Goal: Information Seeking & Learning: Find specific fact

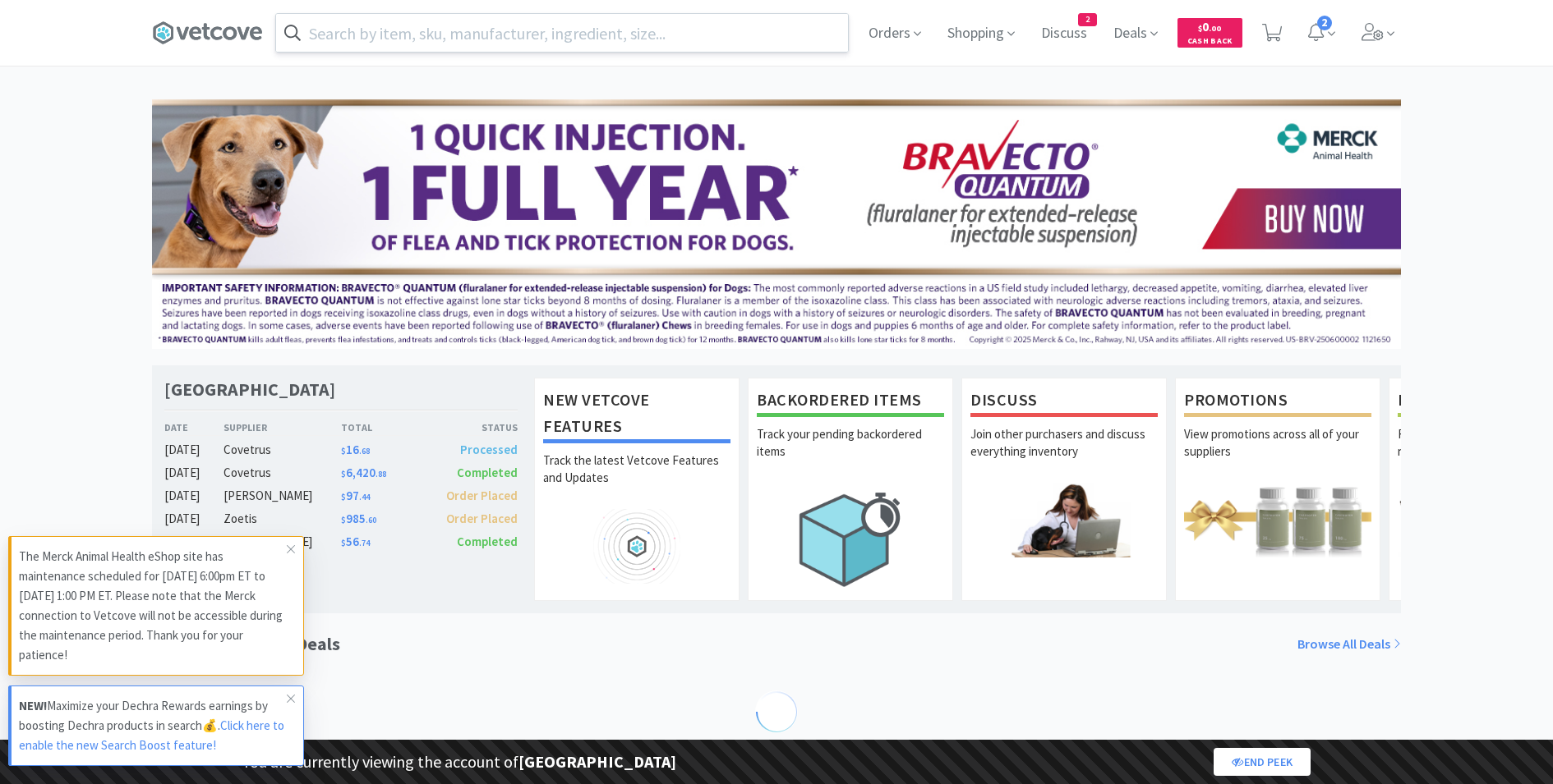
click at [487, 36] on input "text" at bounding box center [562, 33] width 572 height 37
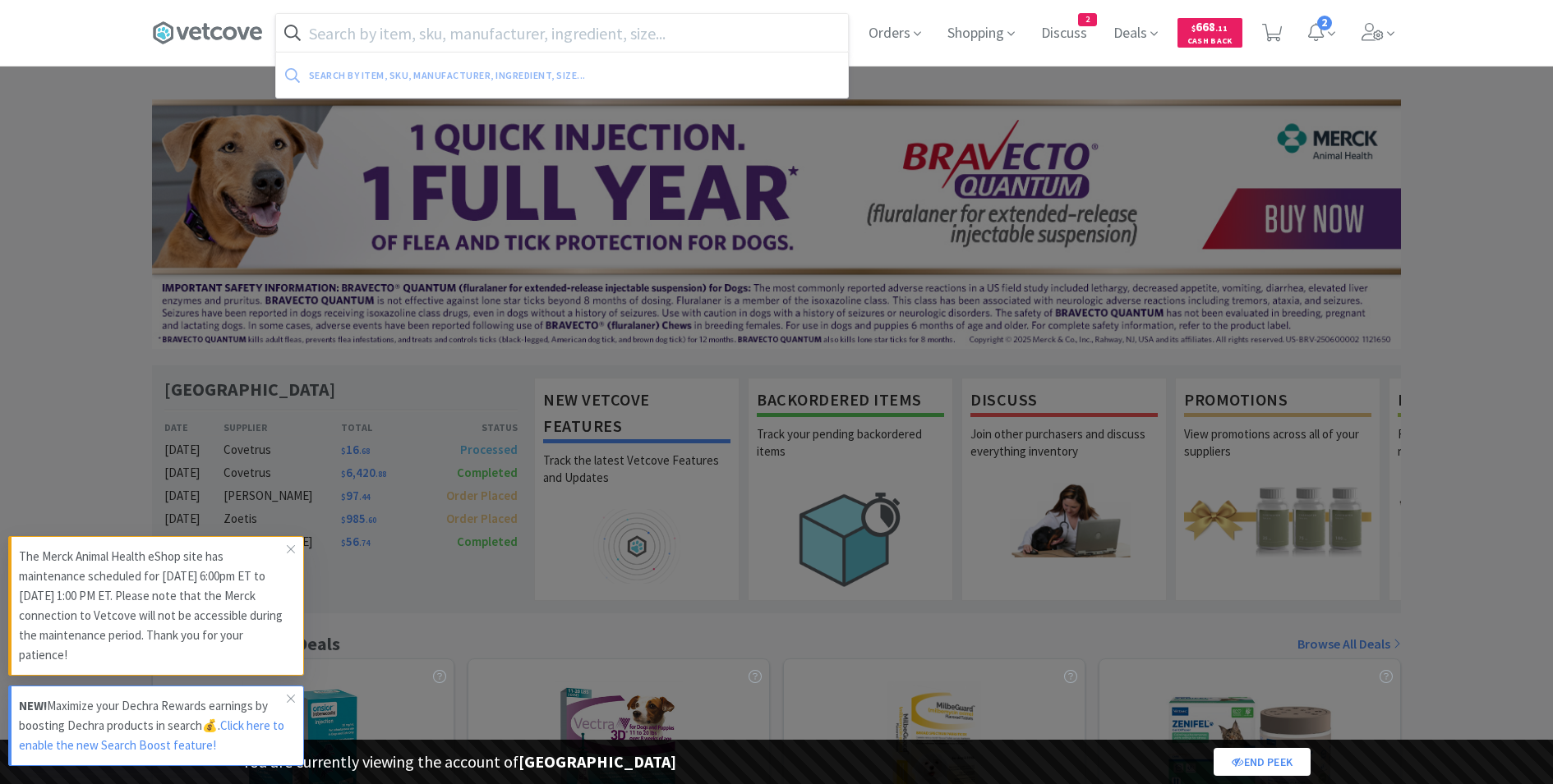
paste input "126675"
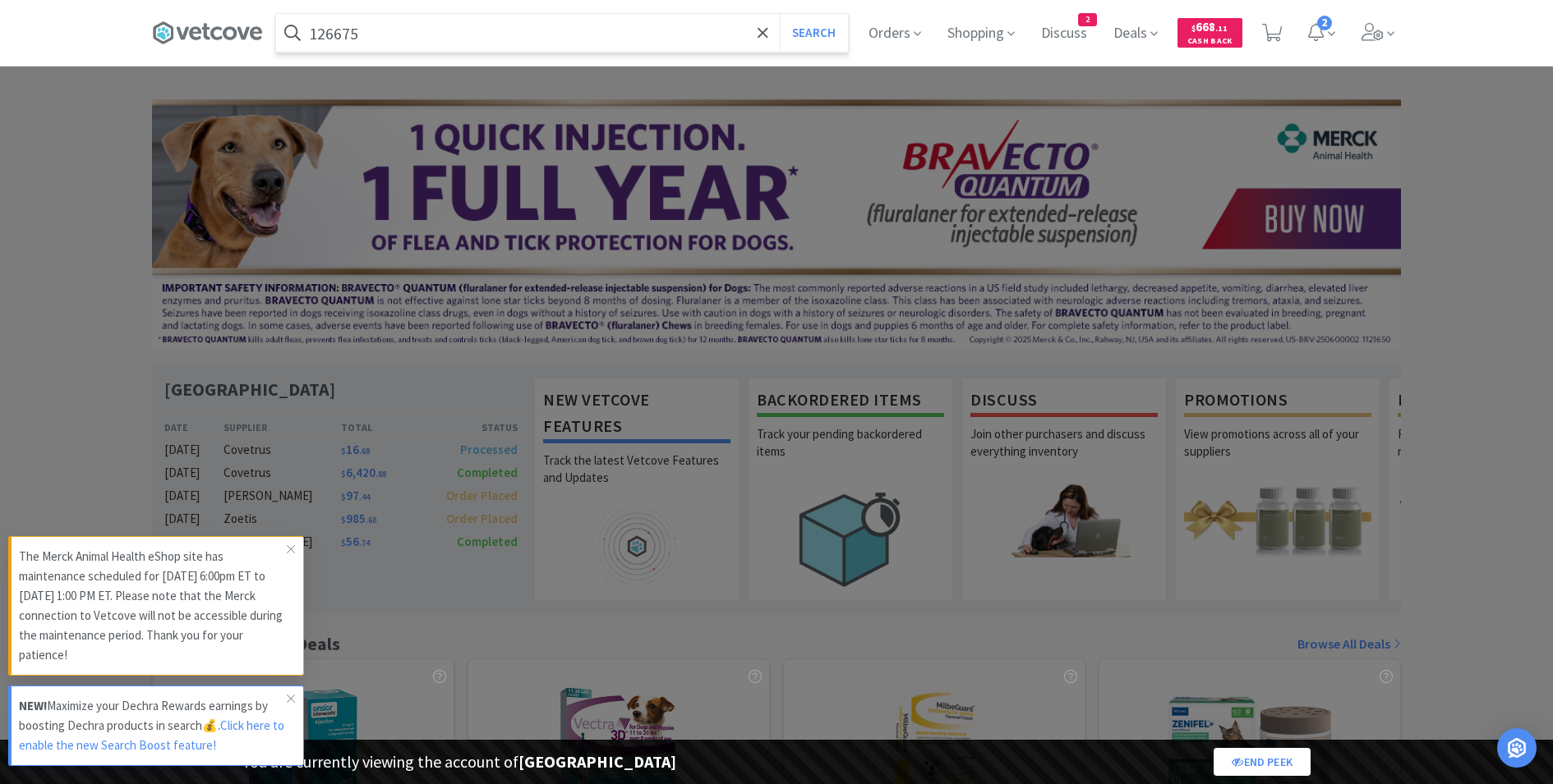
type input "126675"
click at [780, 14] on button "Search" at bounding box center [813, 33] width 68 height 37
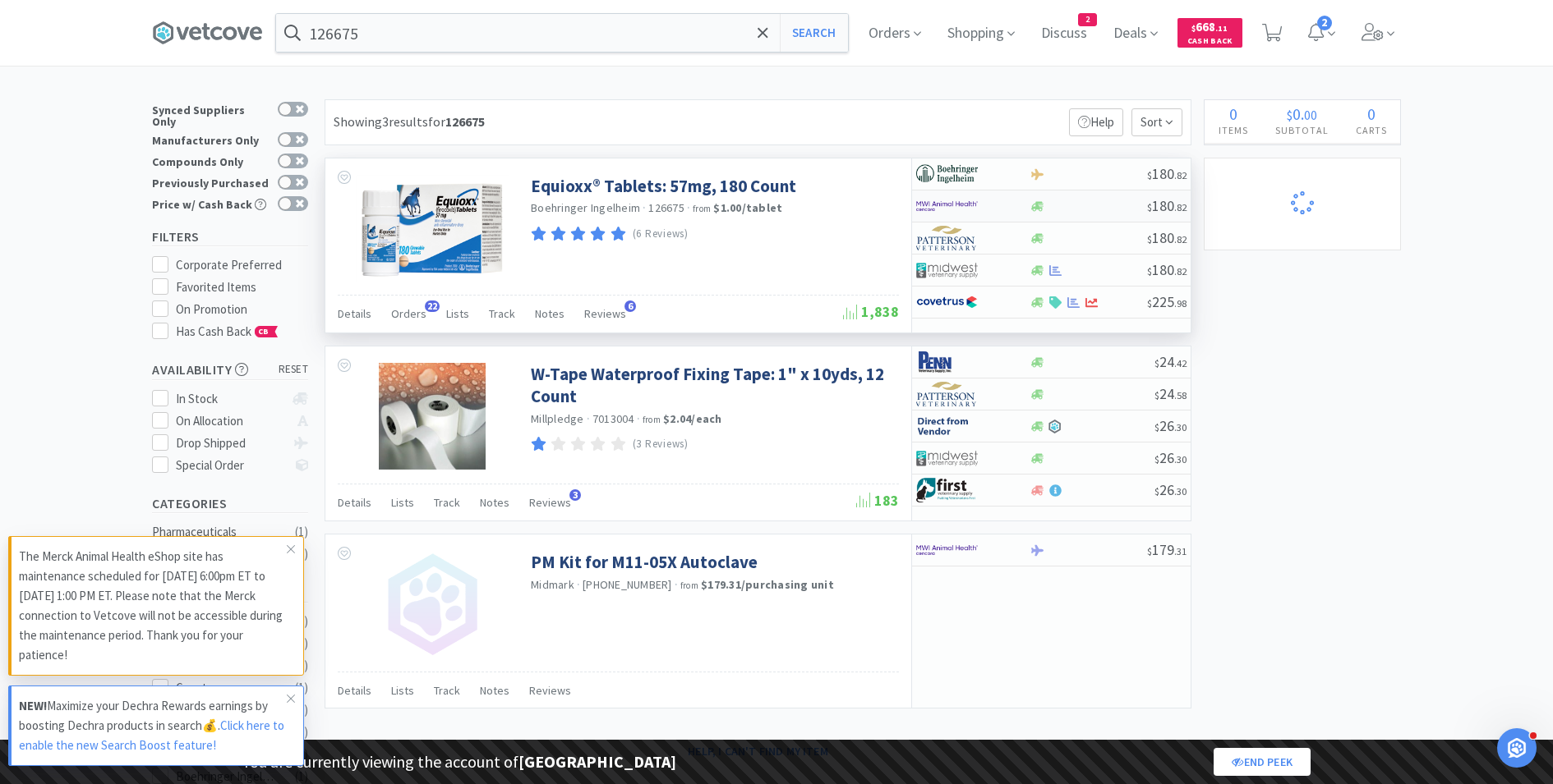
select select "1"
select select "3"
select select "1"
select select "8"
select select "1"
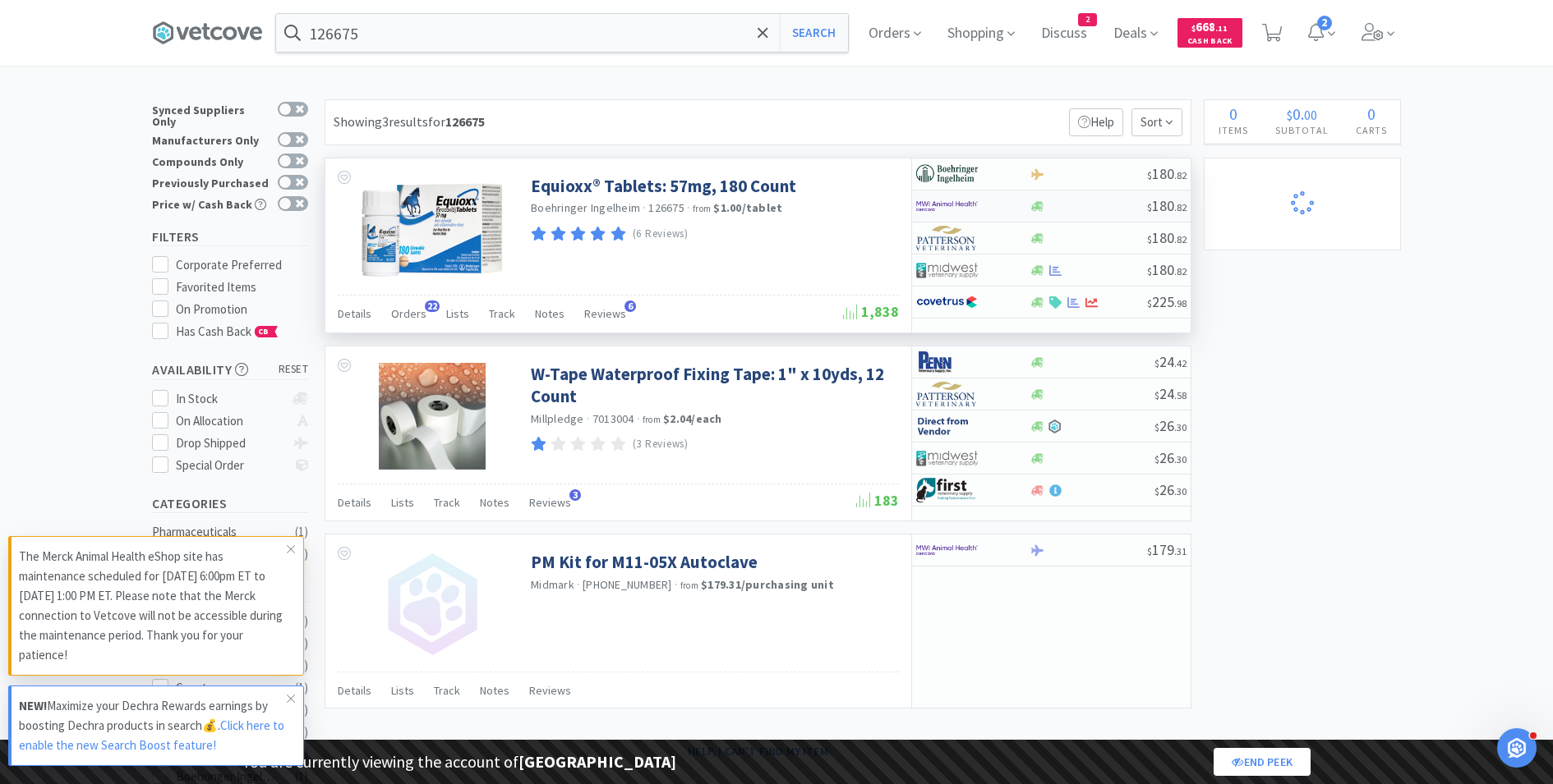
select select "1"
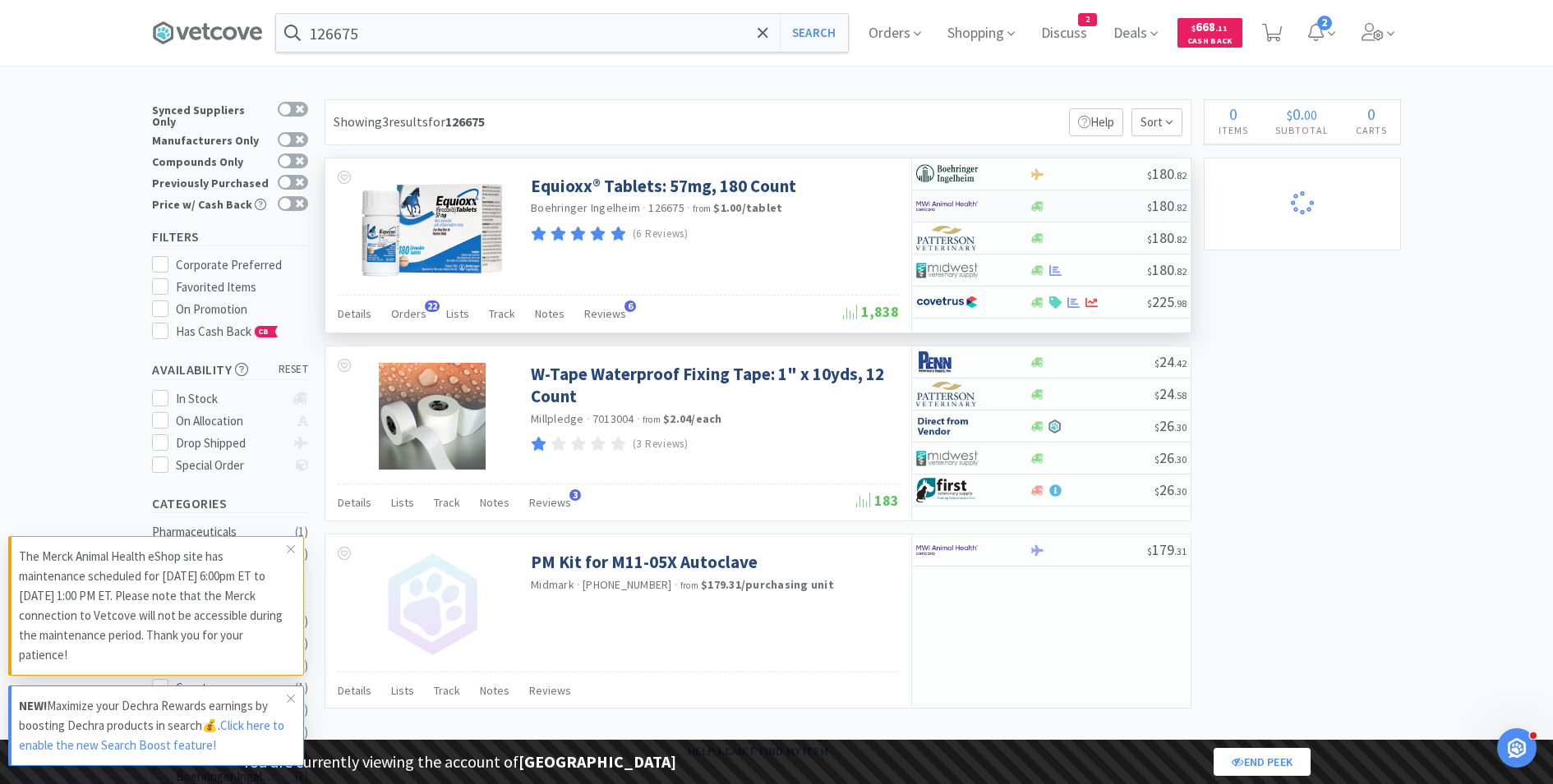
select select "2"
select select "3"
select select "2"
select select "1"
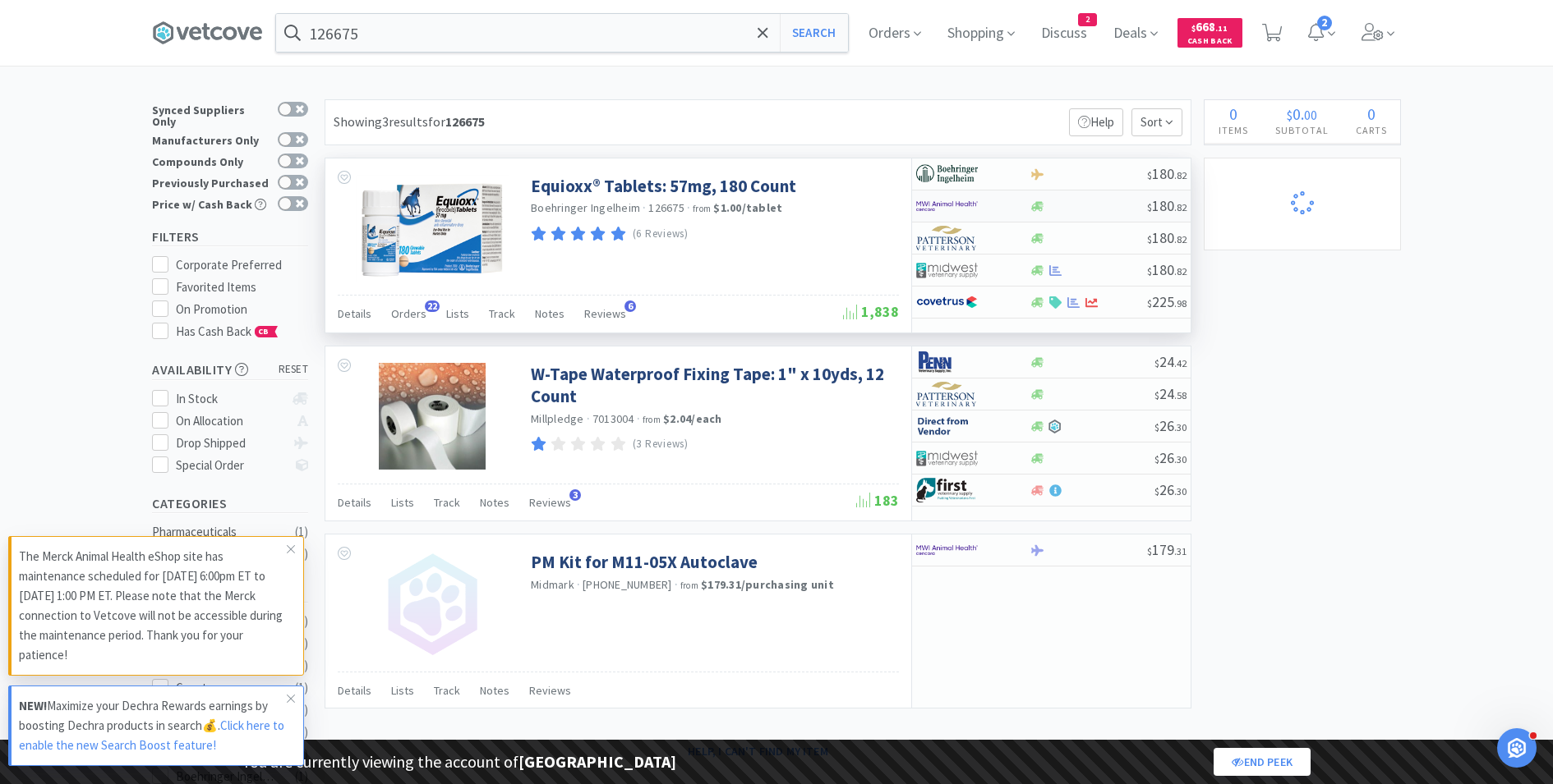
select select "1"
select select "2"
select select "1"
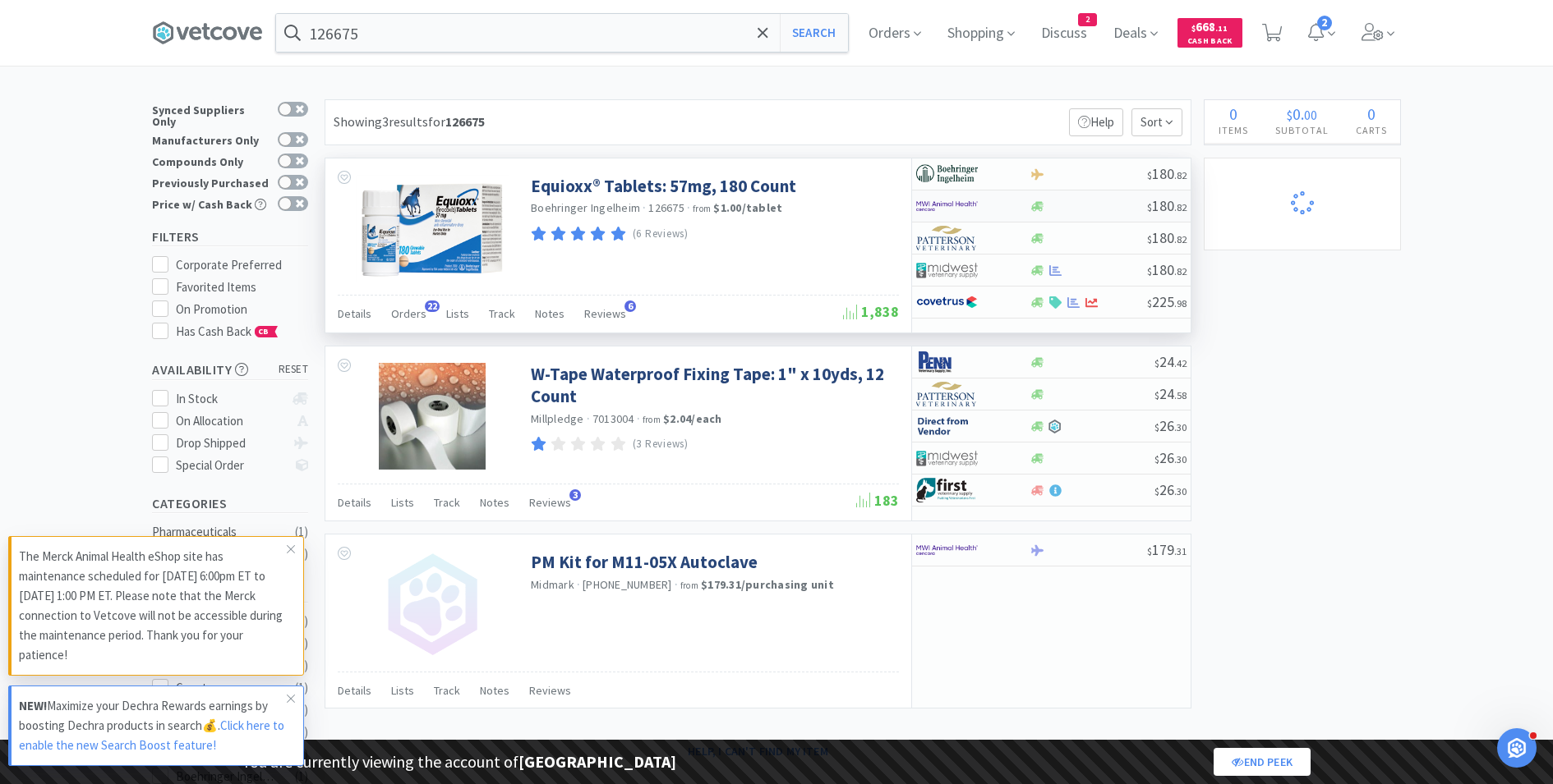
select select "5"
select select "2"
select select "1"
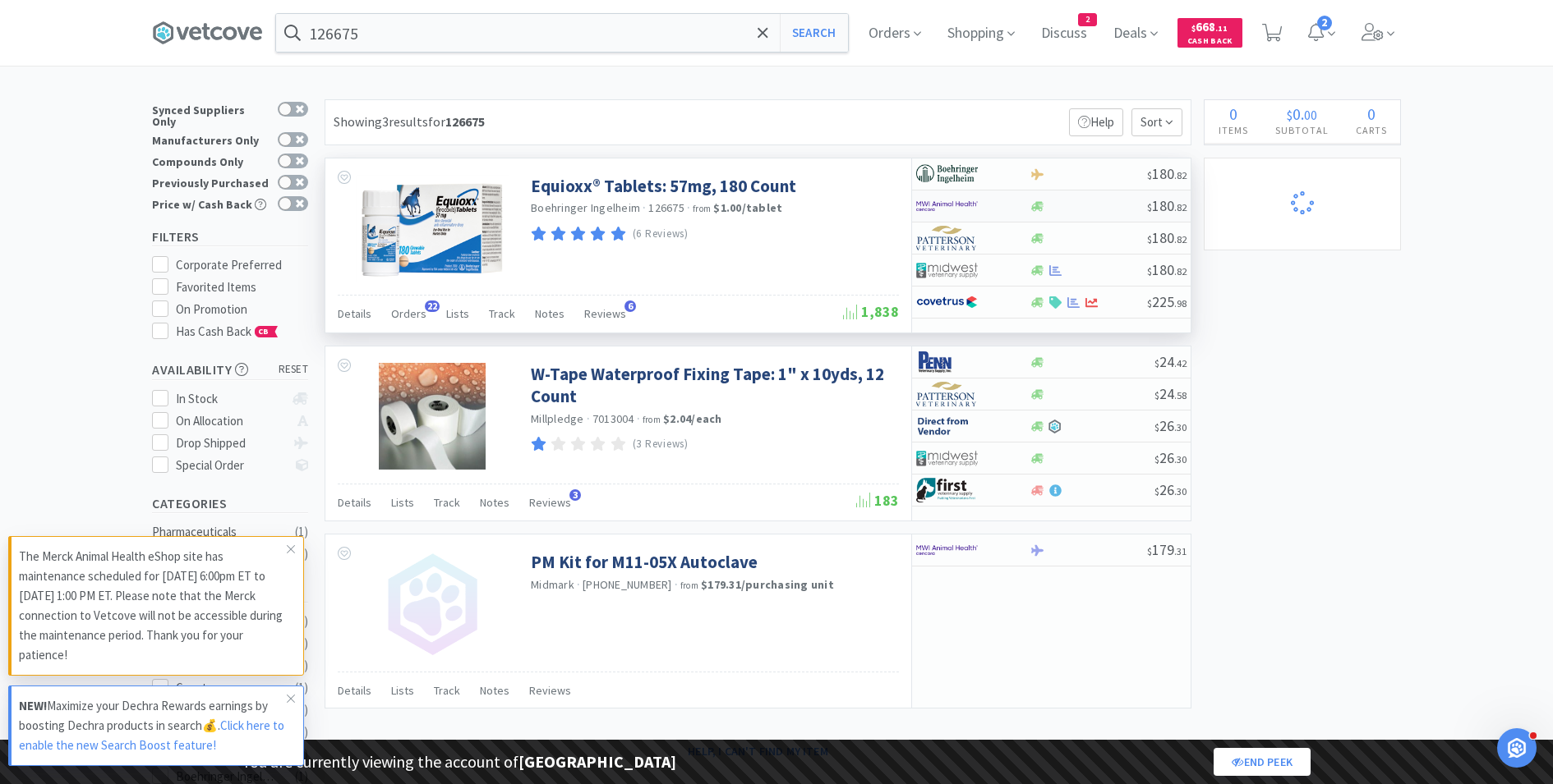
select select "1"
select select "4"
select select "1"
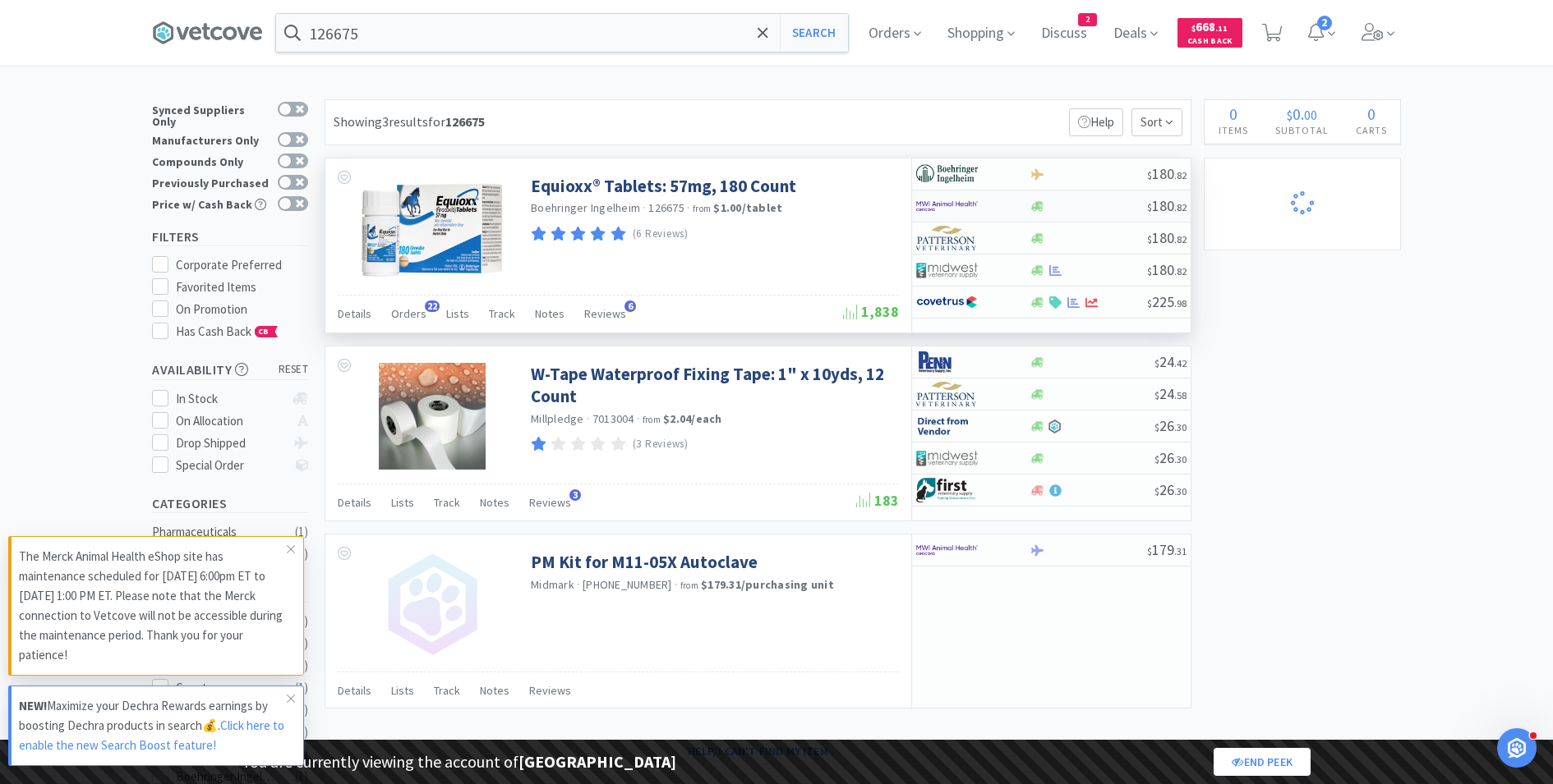
select select "1"
select select "3"
select select "2"
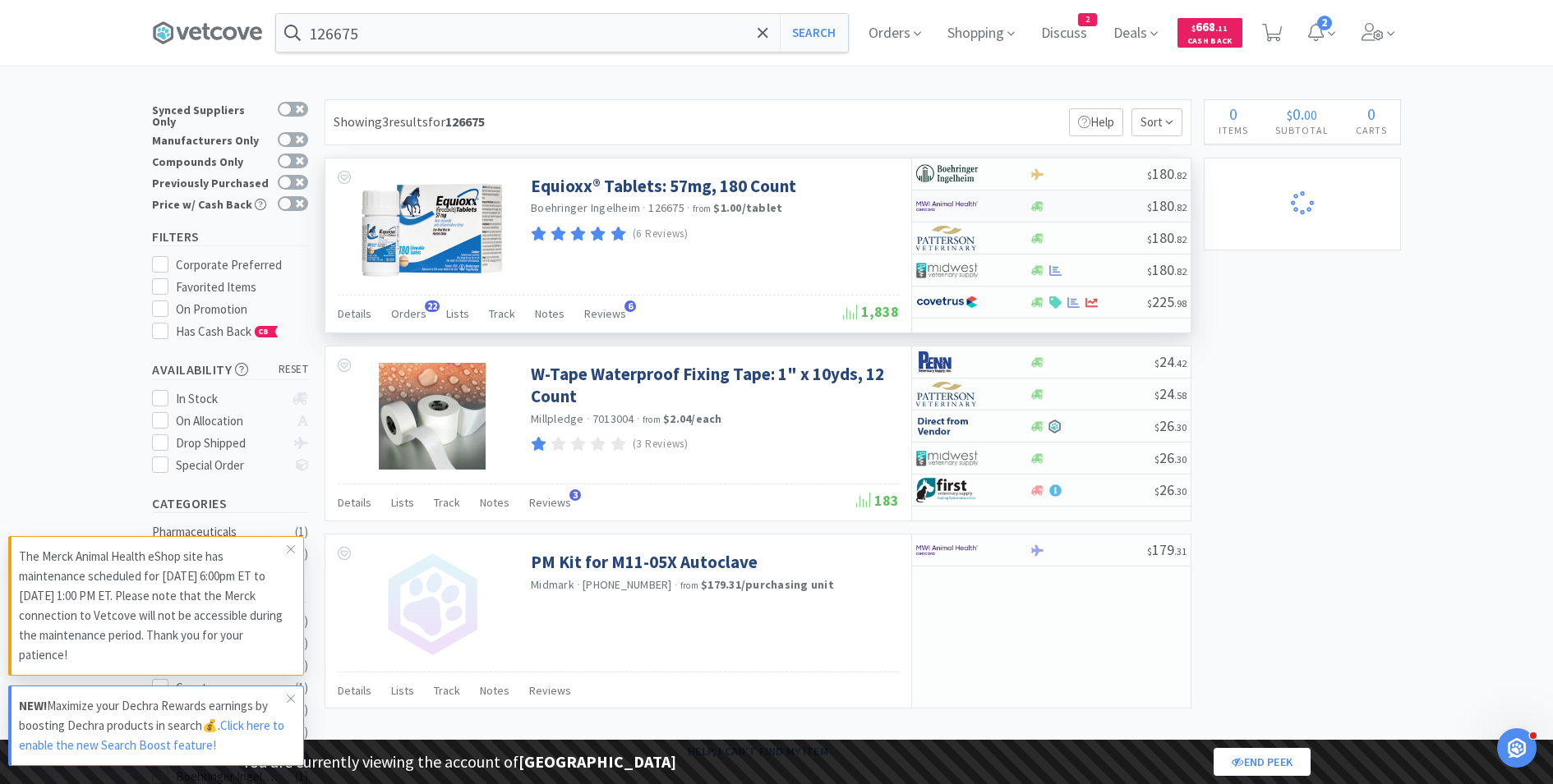
select select "3"
select select "1"
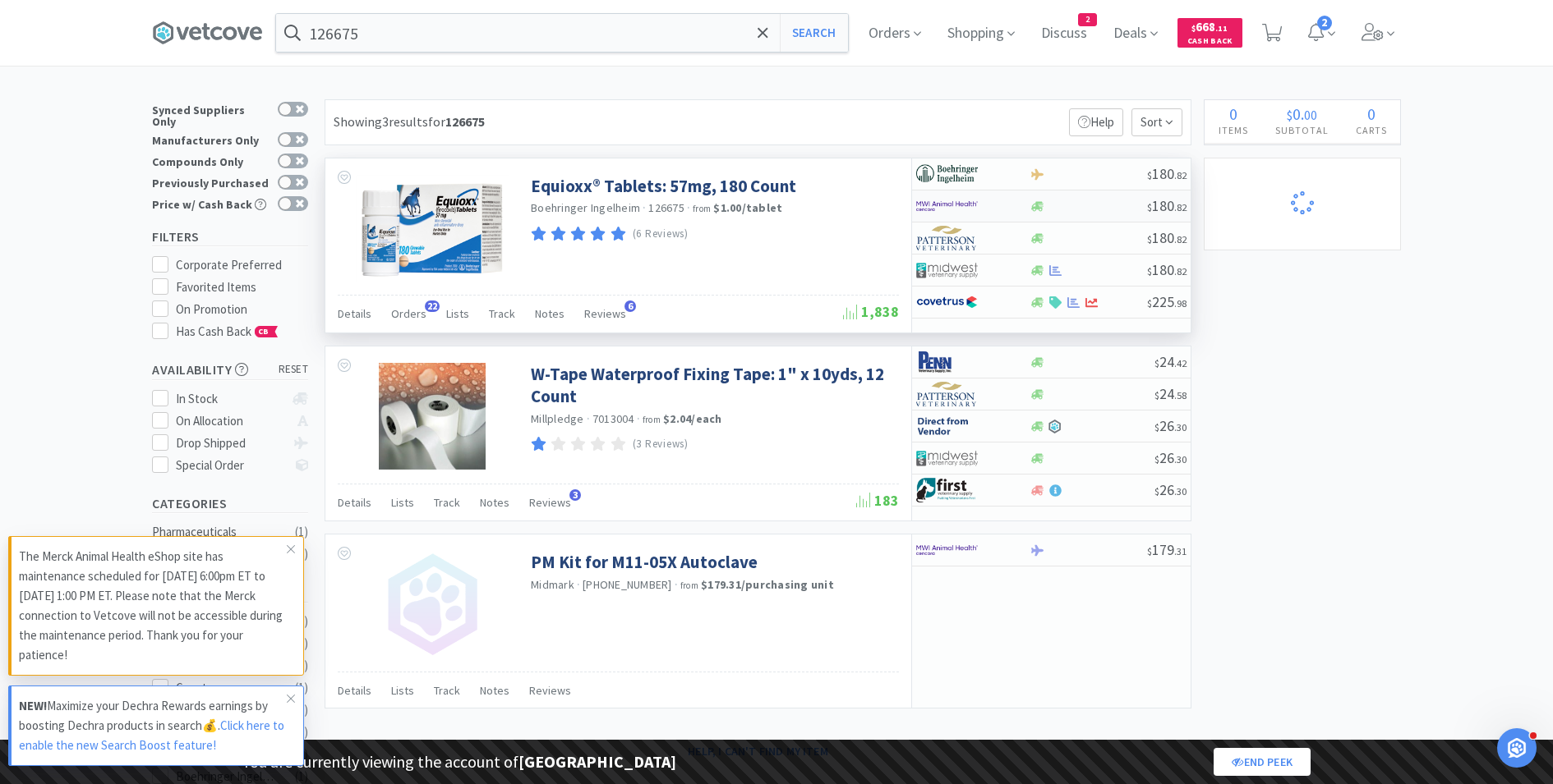
select select "24"
select select "20"
select select "125"
select select "2"
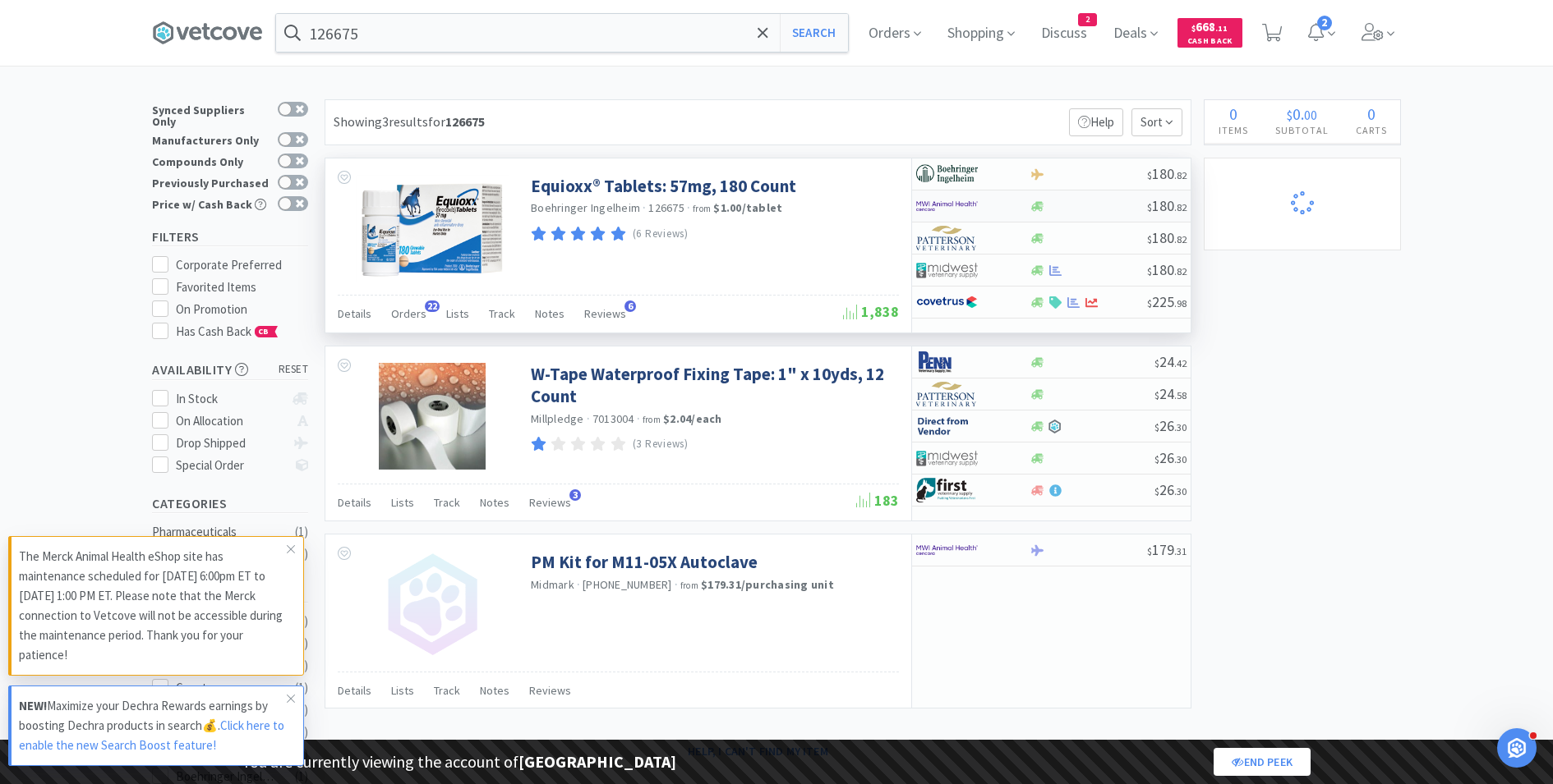
select select "100"
select select "163"
select select "15"
select select "18"
select select "191"
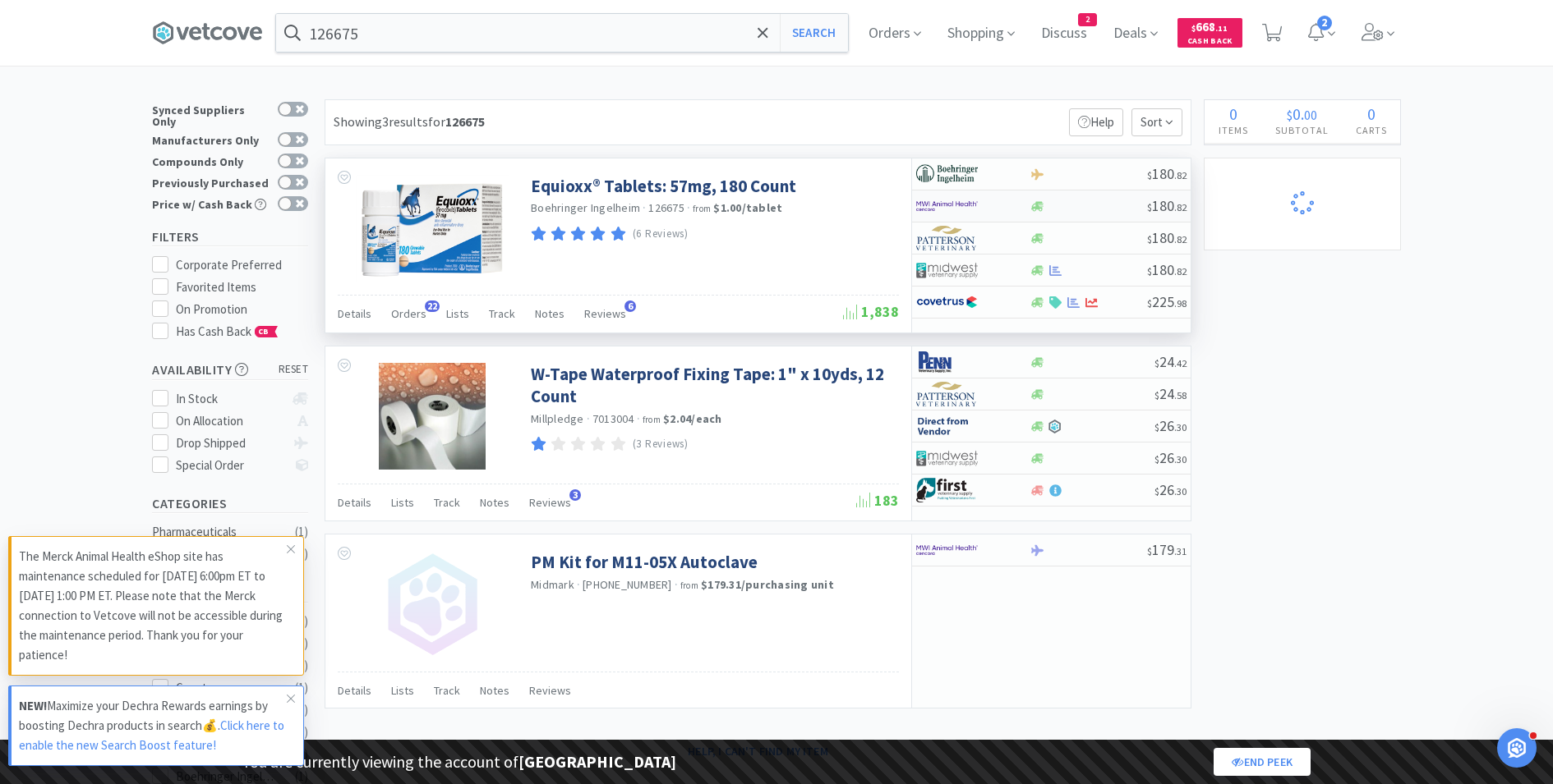
select select "3"
select select "2"
select select "7"
select select "4"
select select "9"
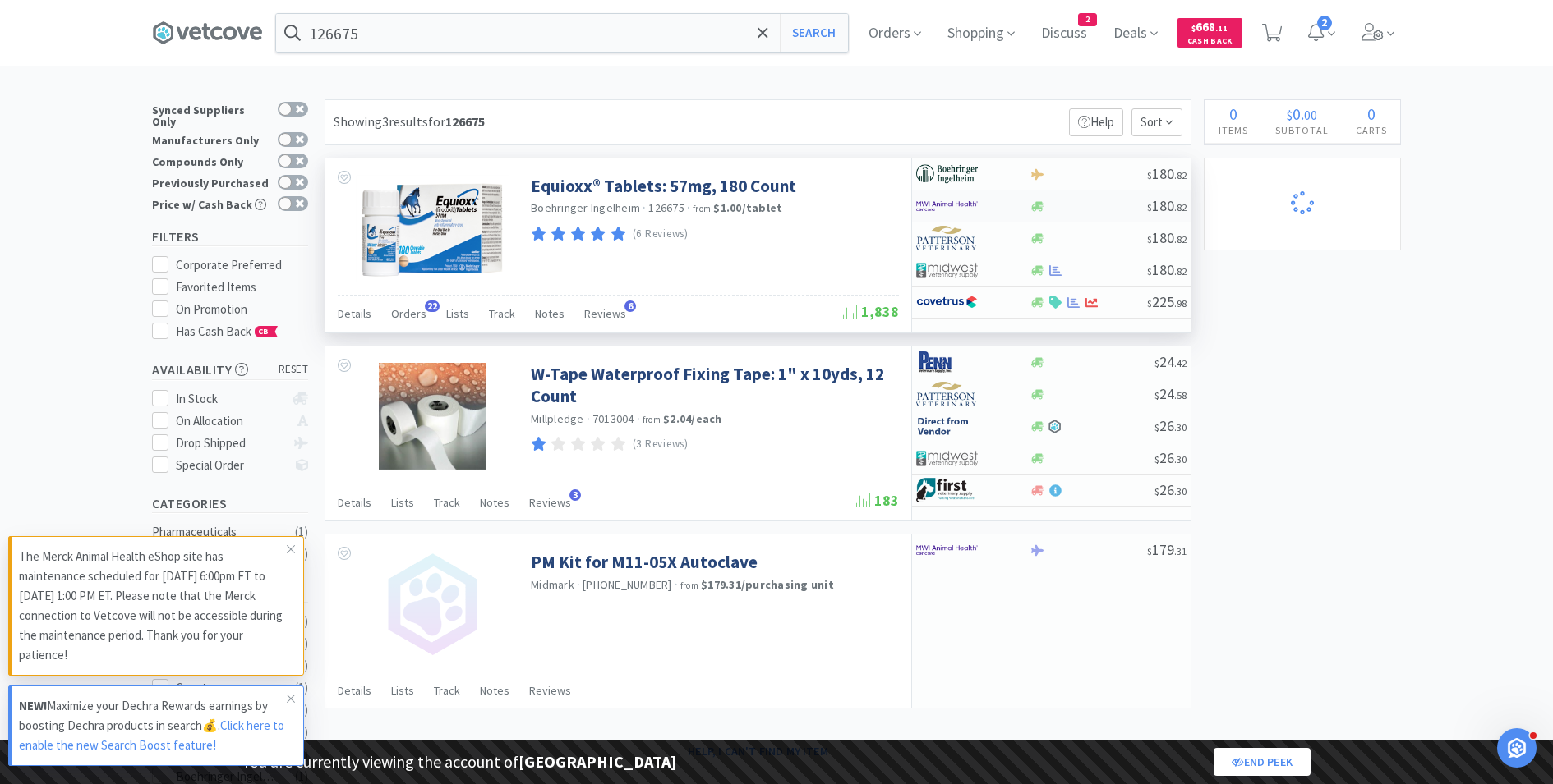
select select "12"
select select "6"
select select "7"
select select "8"
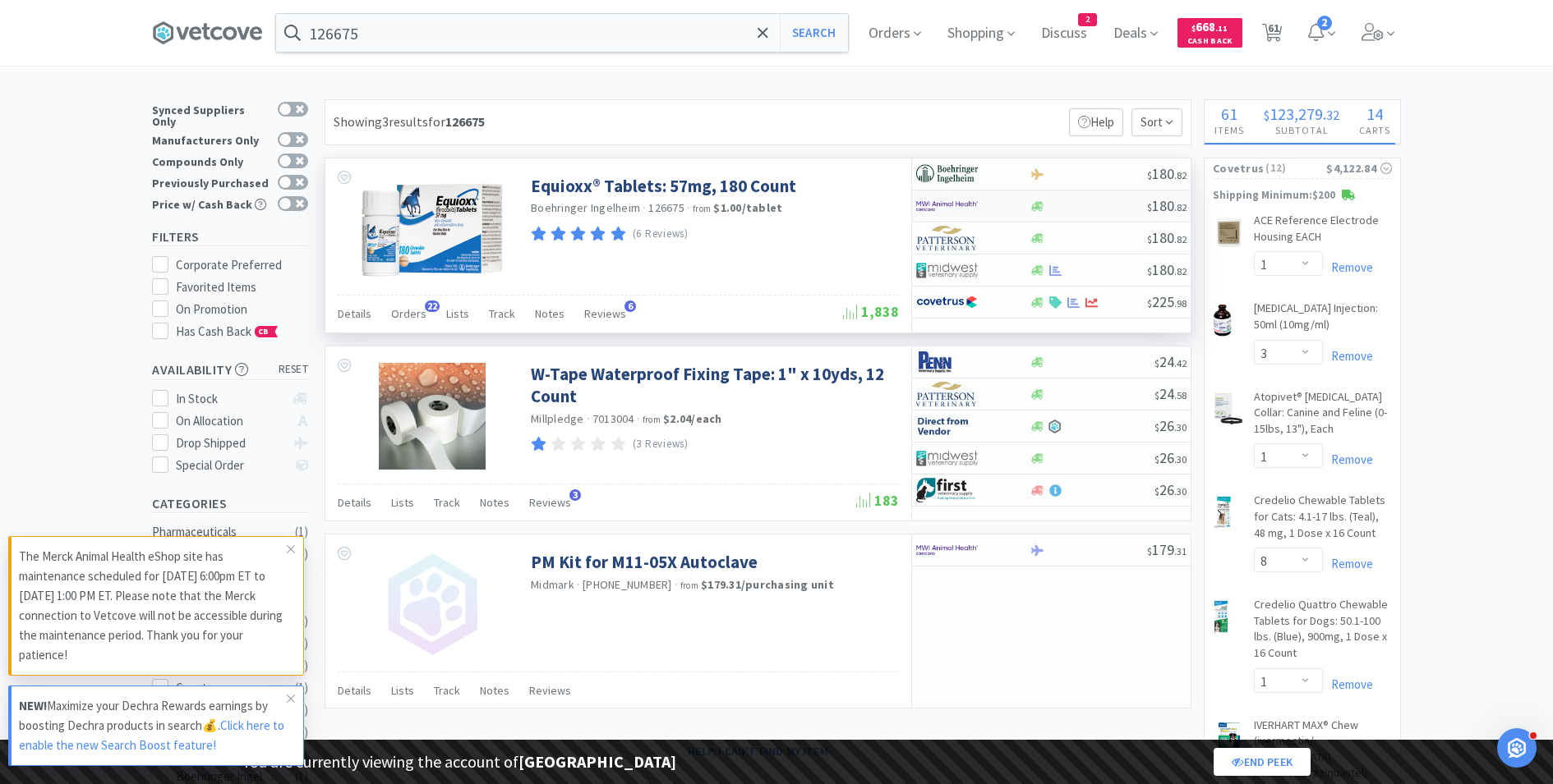
click at [1014, 201] on div at bounding box center [973, 206] width 112 height 28
select select "1"
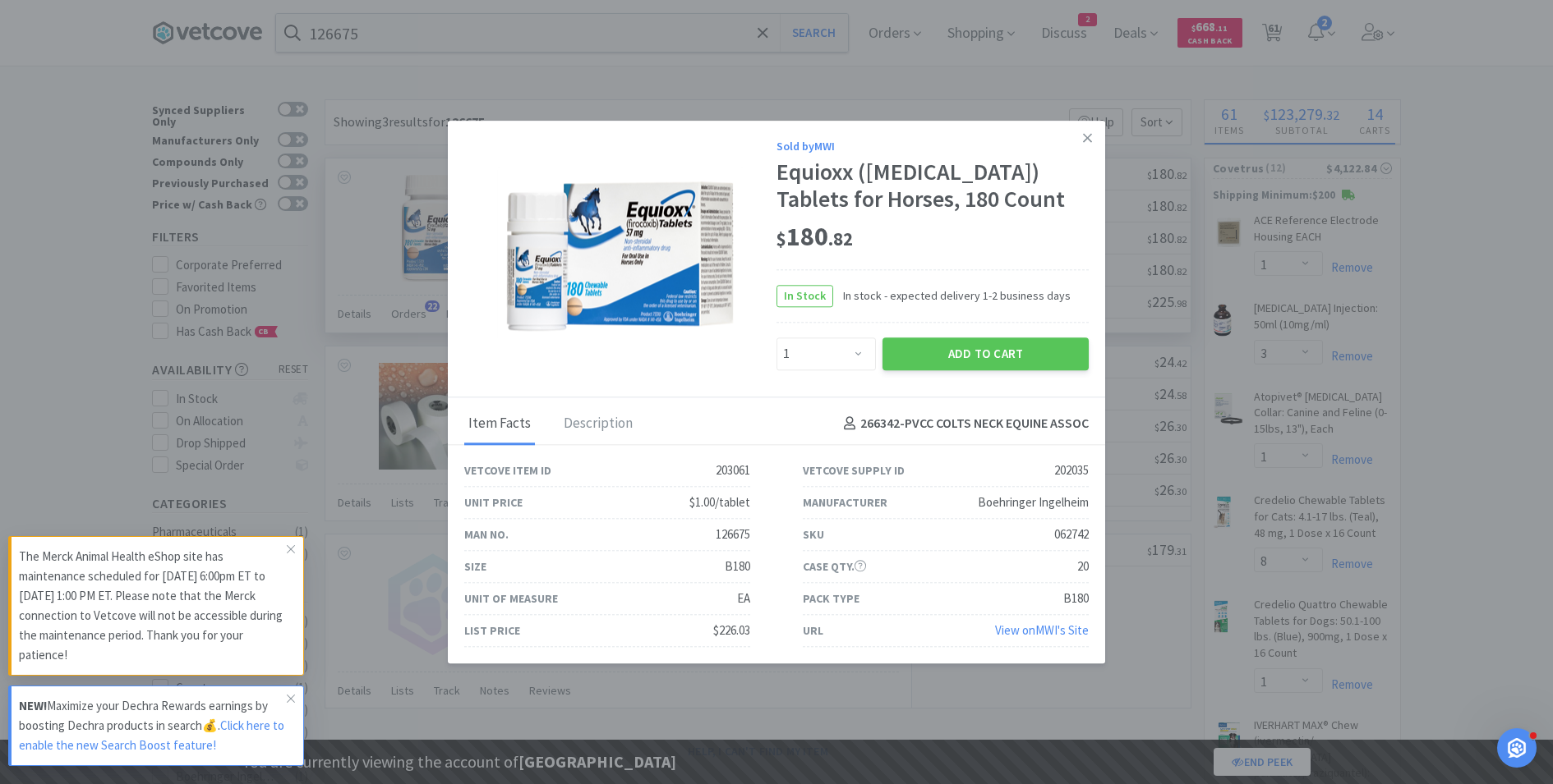
click at [1025, 624] on link "View on MWI 's Site" at bounding box center [1042, 630] width 94 height 16
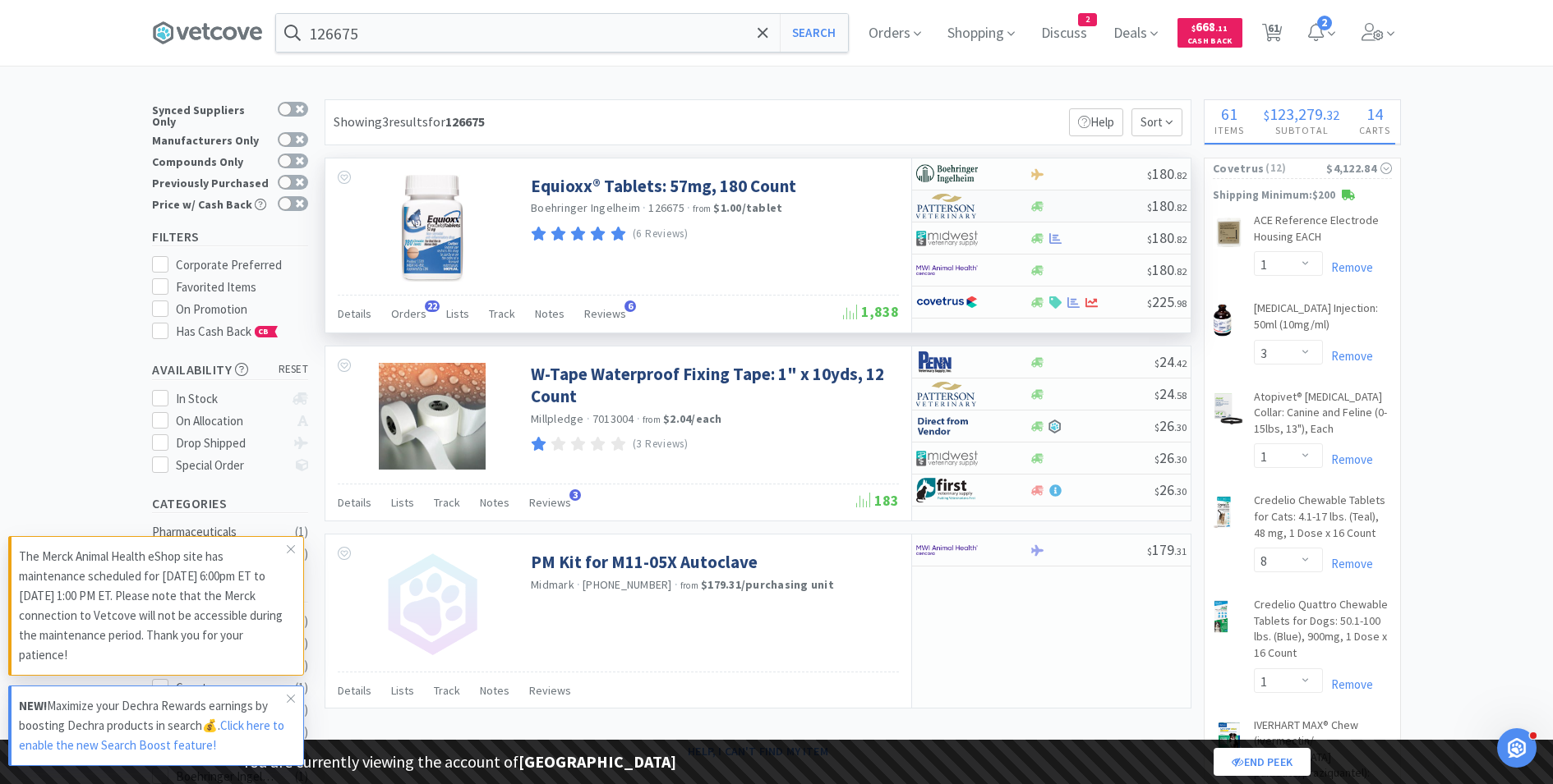
click at [1106, 206] on div at bounding box center [1088, 206] width 118 height 12
select select "1"
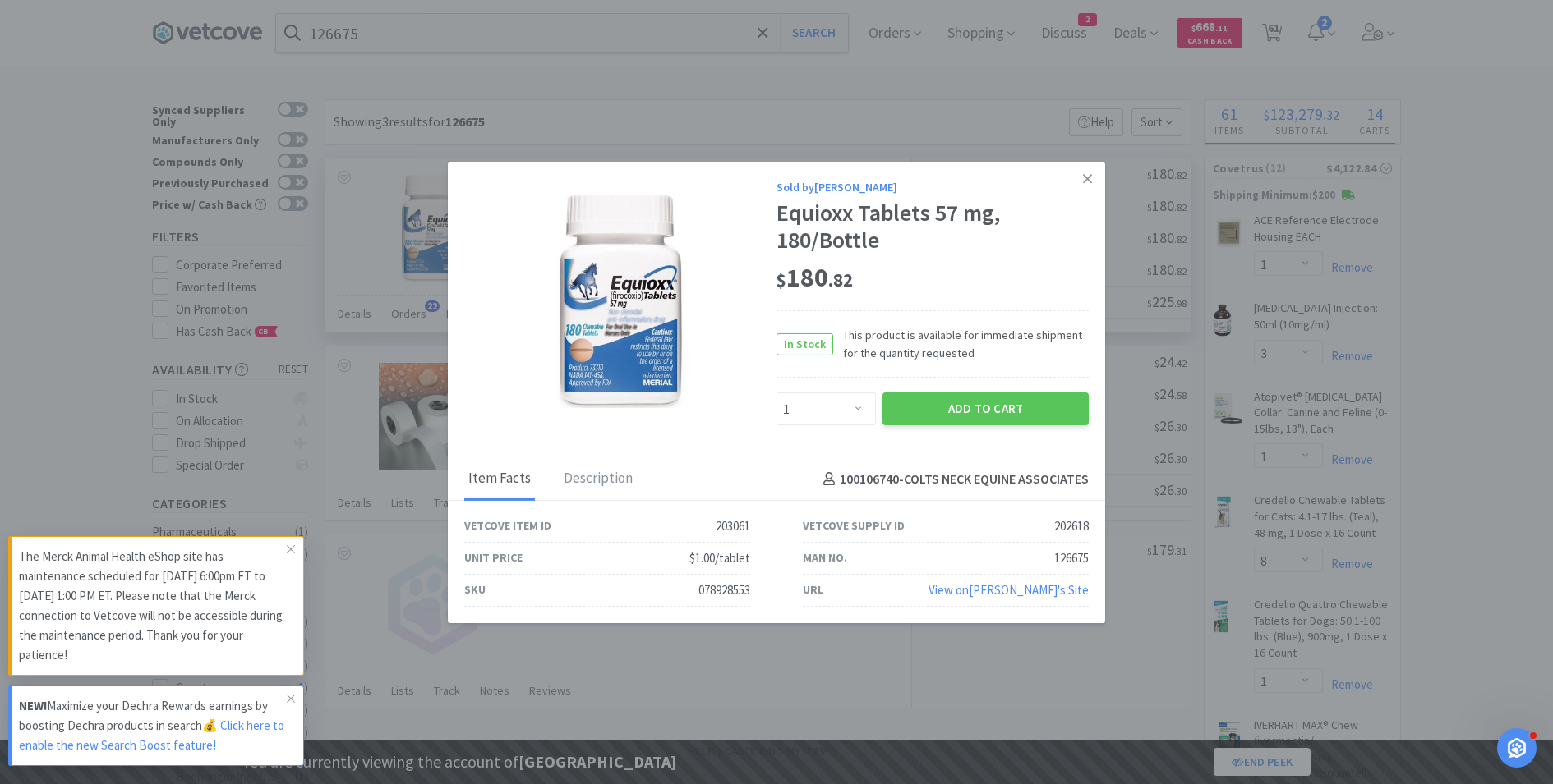
click at [1019, 597] on div "View on [PERSON_NAME] 's Site" at bounding box center [1008, 590] width 160 height 20
click at [1026, 587] on link "View on [PERSON_NAME] 's Site" at bounding box center [1008, 589] width 160 height 16
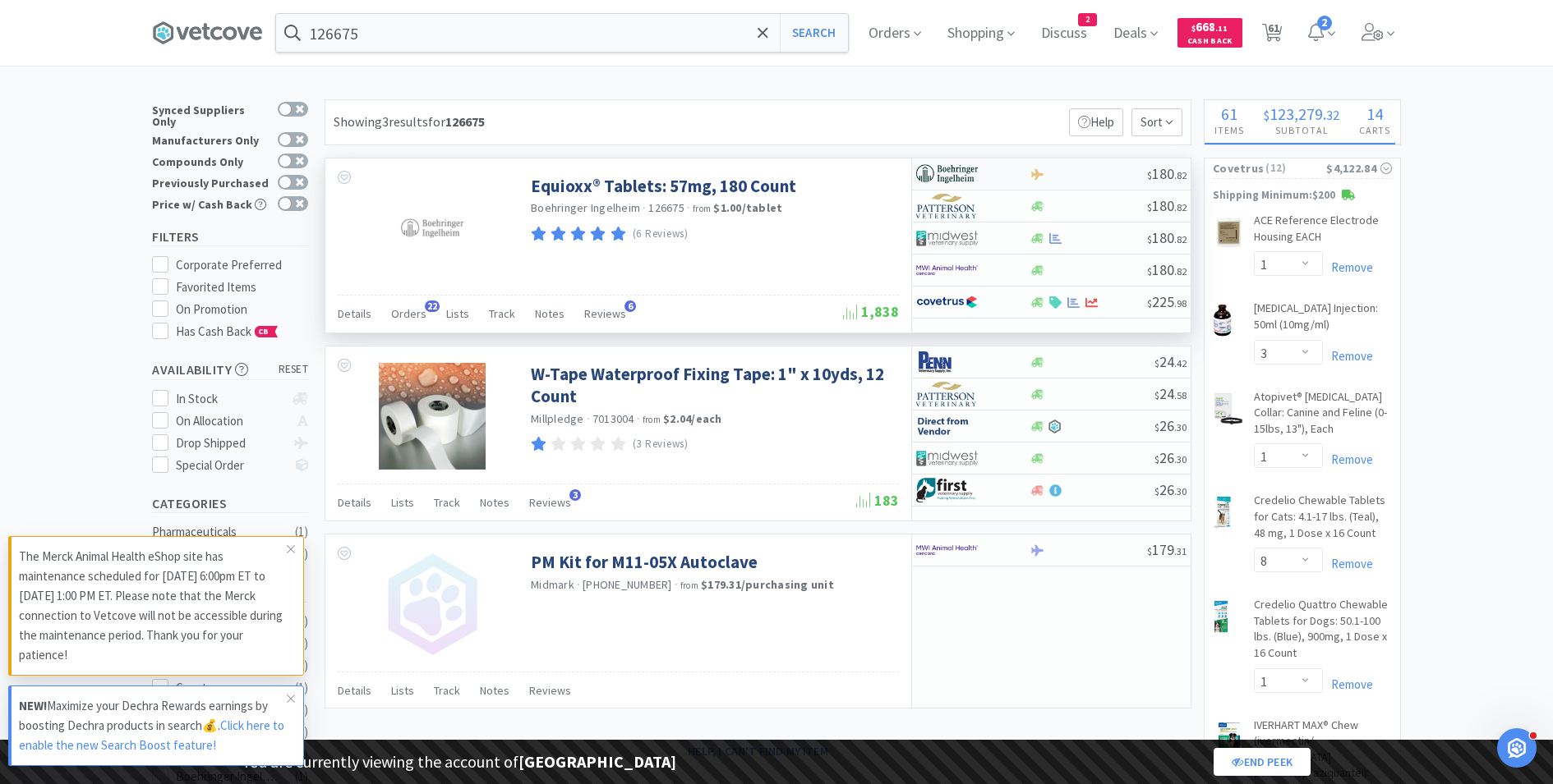
click at [973, 178] on img at bounding box center [947, 174] width 62 height 24
select select "1"
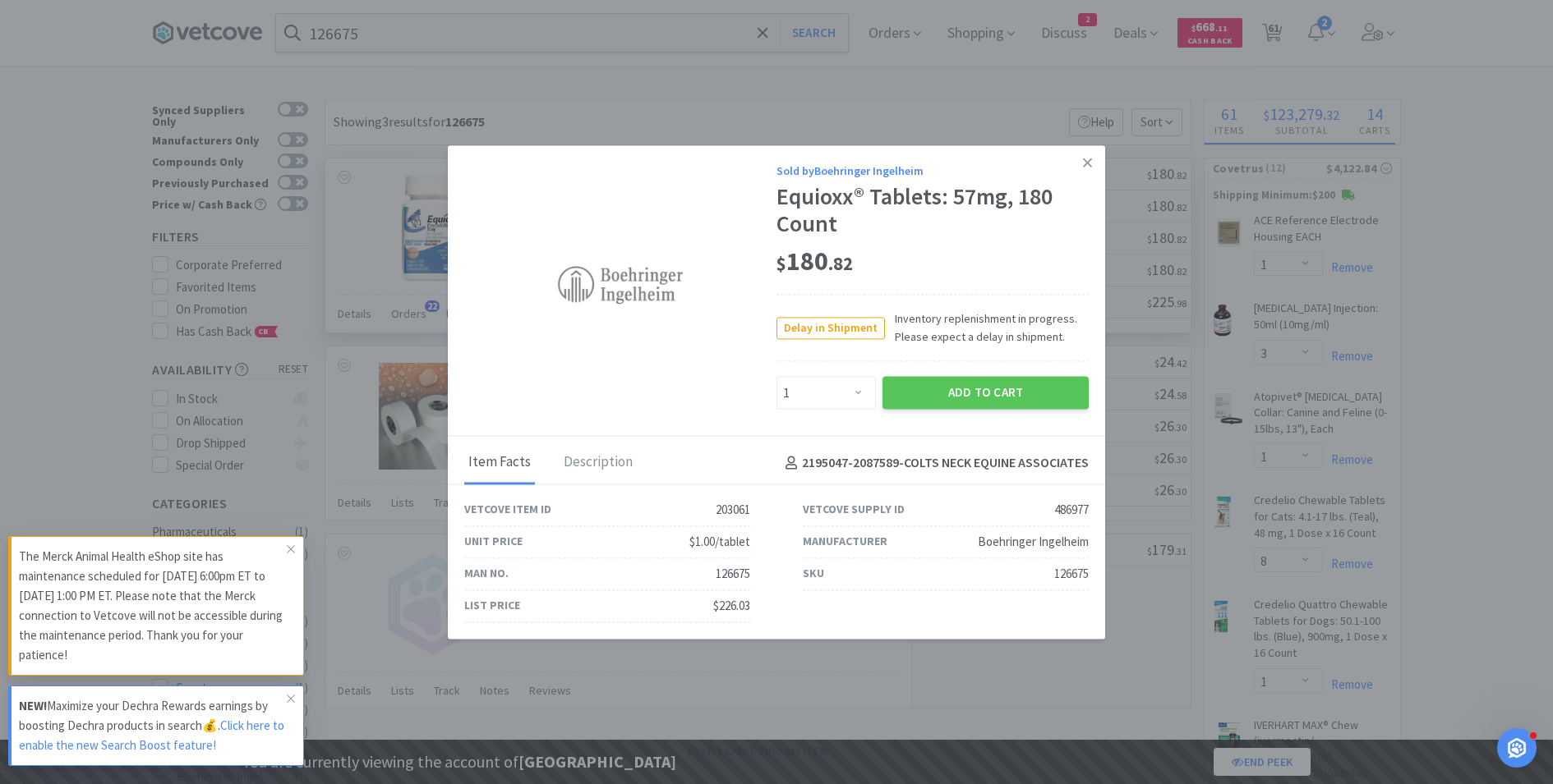
click at [1069, 505] on div "486977" at bounding box center [1071, 510] width 35 height 20
copy div "486977"
